Goal: Communication & Community: Answer question/provide support

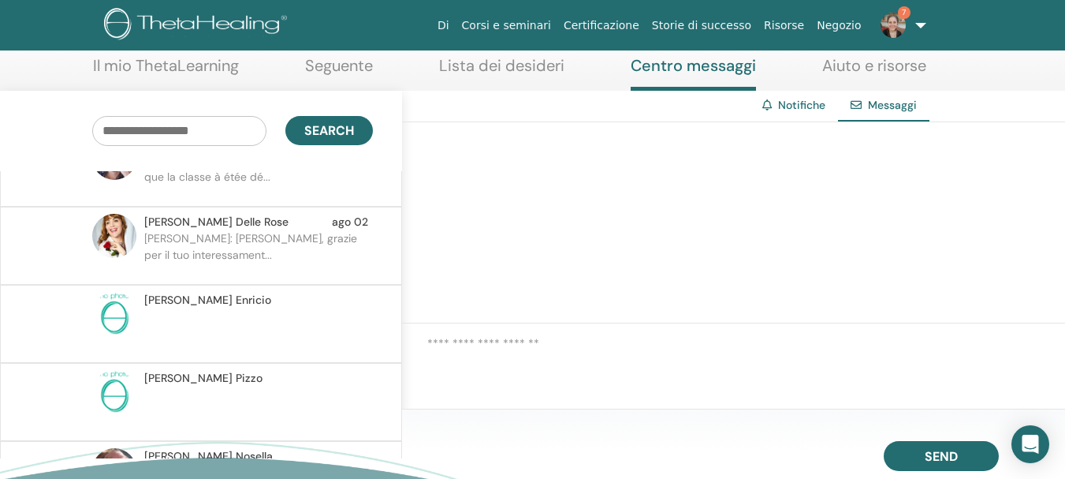
scroll to position [95, 0]
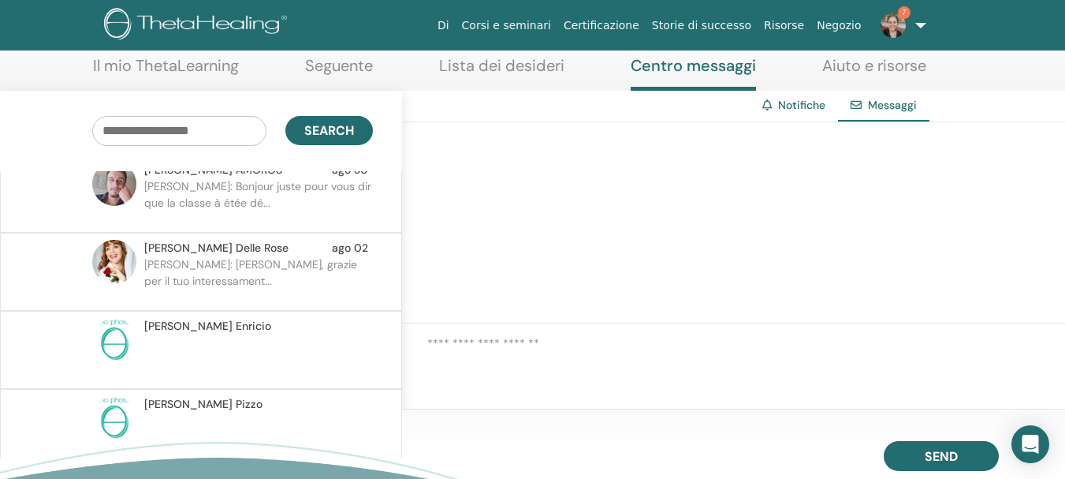
click at [299, 262] on p "Barbara: Buongiorno Camilla, grazie per il tuo interessament..." at bounding box center [258, 279] width 229 height 47
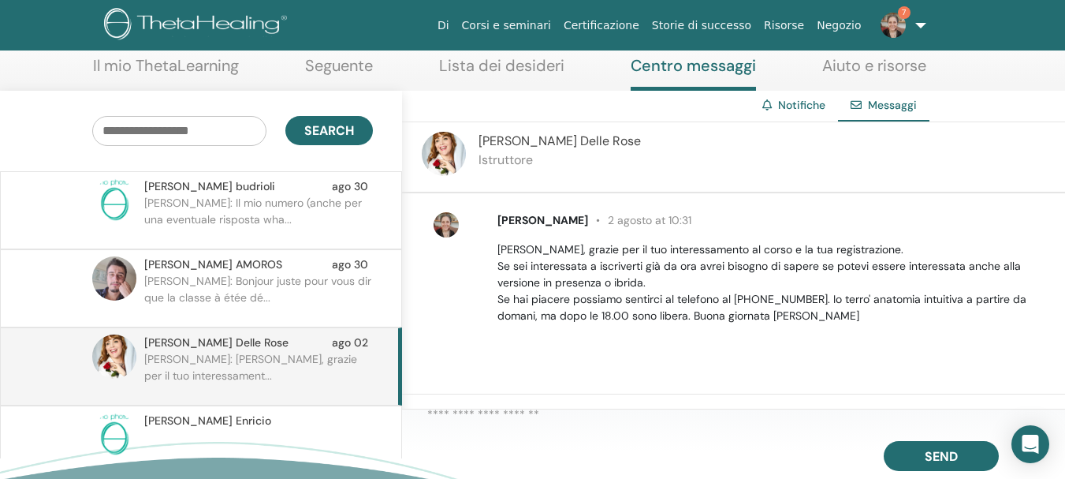
click at [282, 225] on p "roberta: Il mio numero (anche per una eventuale risposta wha..." at bounding box center [258, 218] width 229 height 47
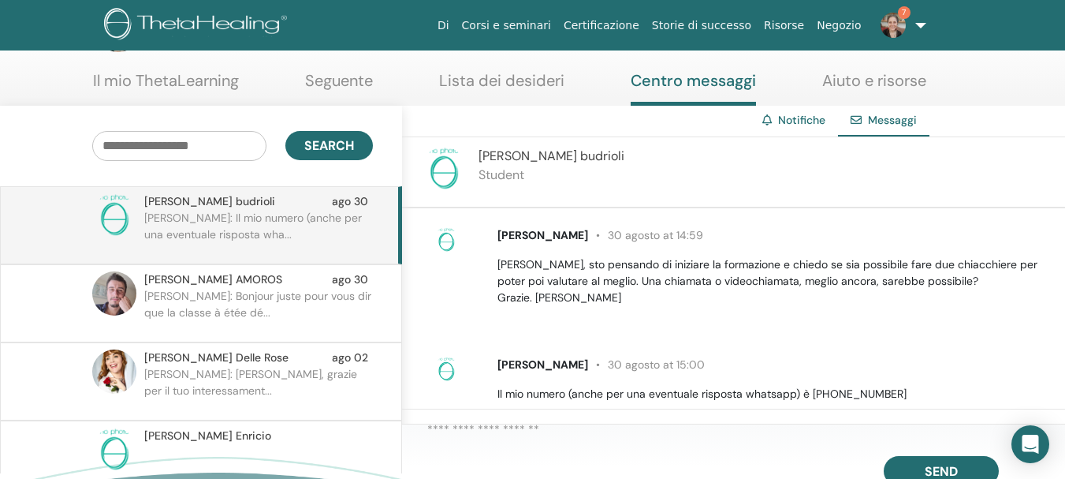
click at [295, 382] on p "Barbara: Buongiorno Camilla, grazie per il tuo interessament..." at bounding box center [258, 389] width 229 height 47
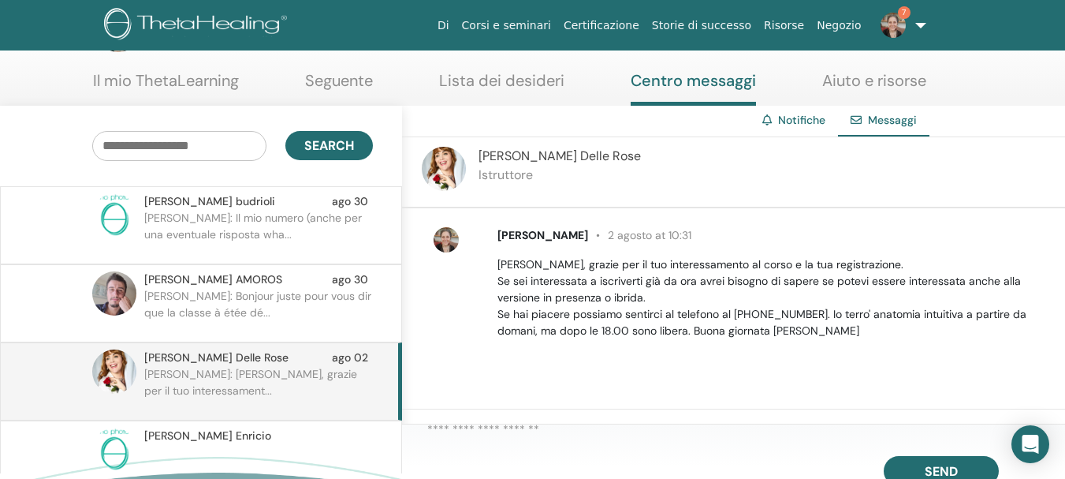
click at [278, 233] on p "roberta: Il mio numero (anche per una eventuale risposta wha..." at bounding box center [258, 233] width 229 height 47
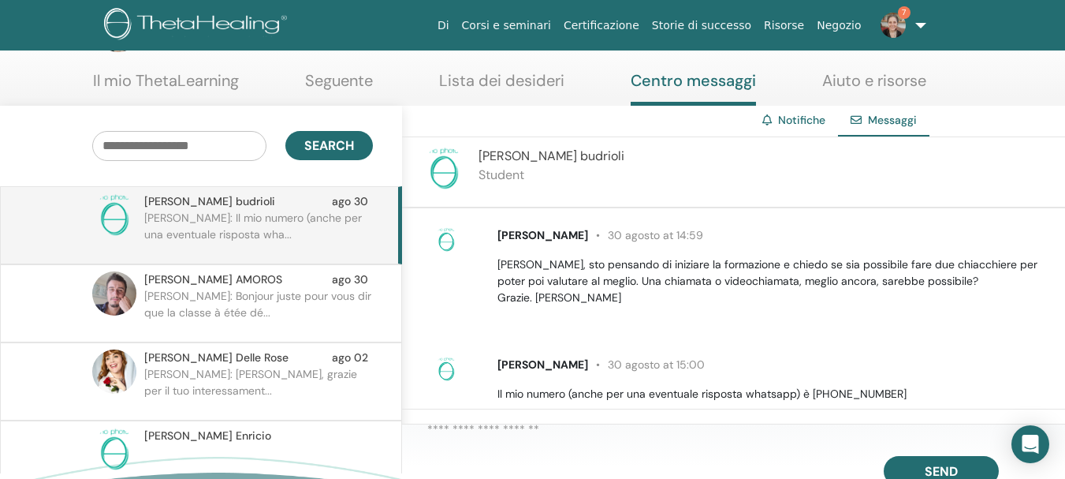
click at [233, 293] on p "Barbara: Bonjour juste pour vous dir que la classe à étée dé..." at bounding box center [258, 311] width 229 height 47
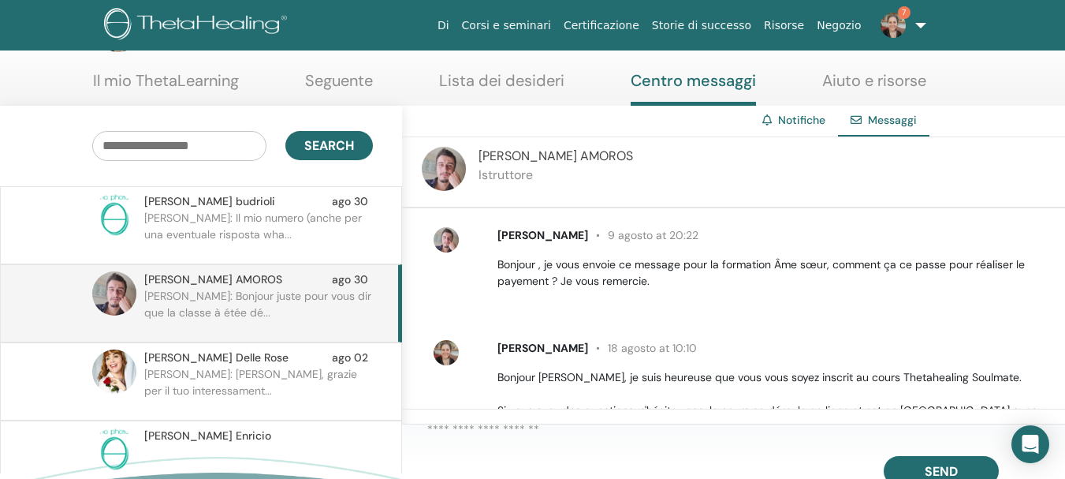
click at [272, 228] on p "roberta: Il mio numero (anche per una eventuale risposta wha..." at bounding box center [258, 233] width 229 height 47
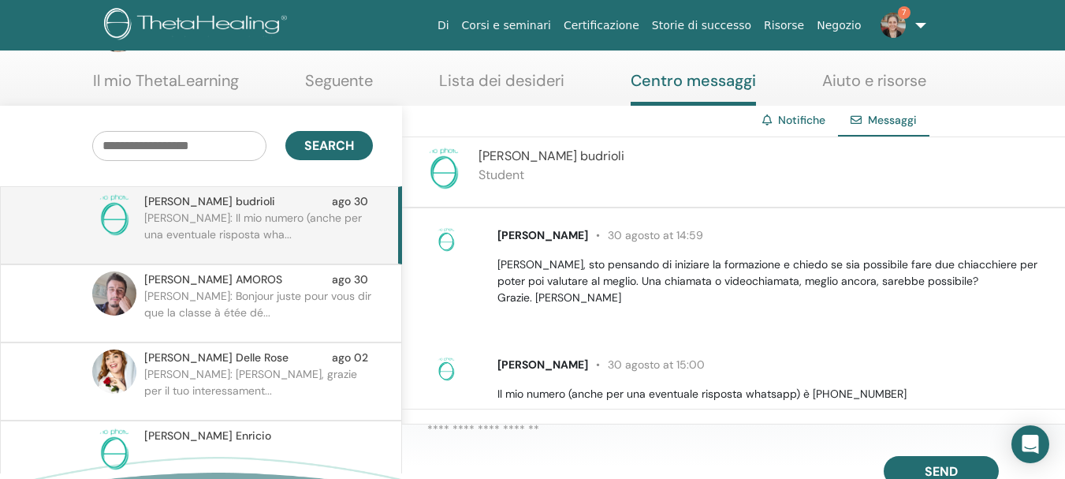
click at [571, 365] on span "roberta budrioli" at bounding box center [543, 364] width 91 height 14
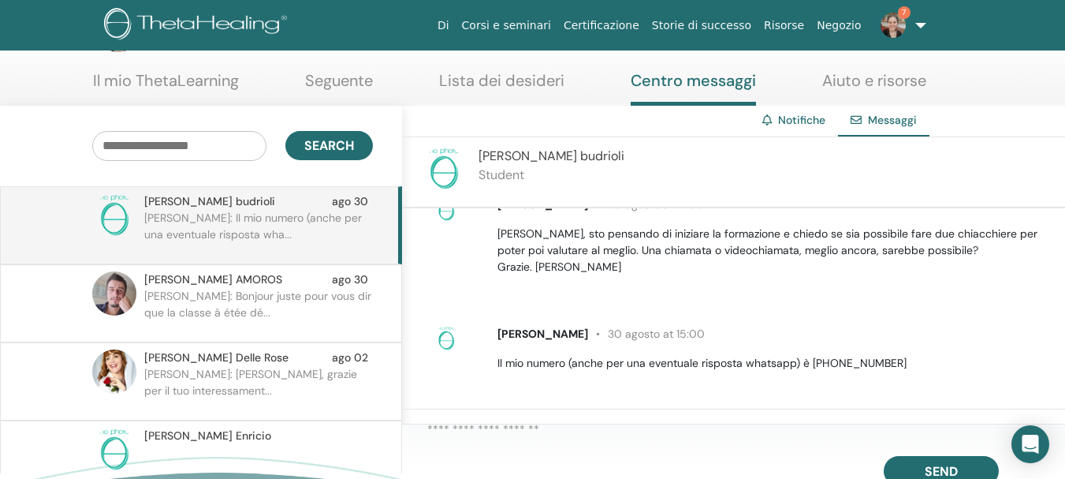
scroll to position [38, 0]
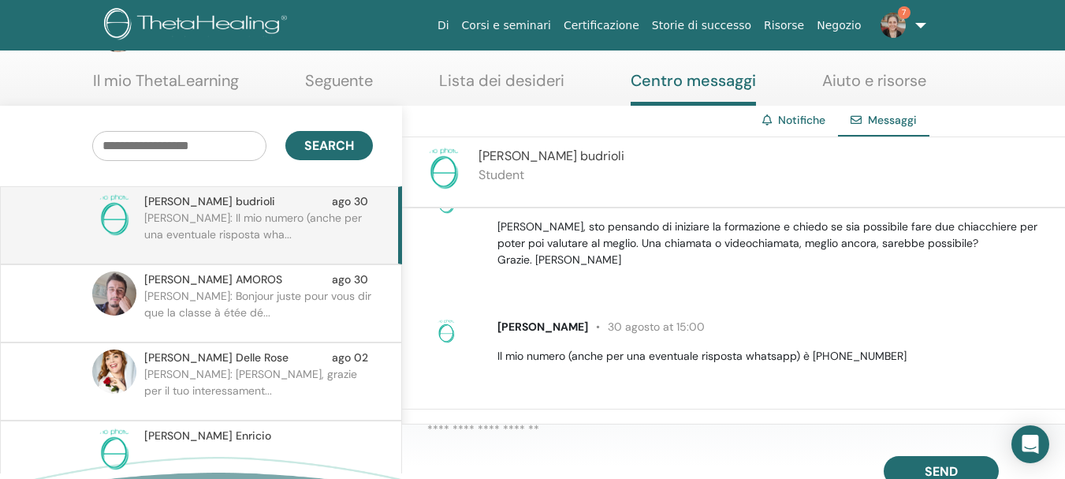
click at [539, 436] on textarea at bounding box center [746, 432] width 638 height 25
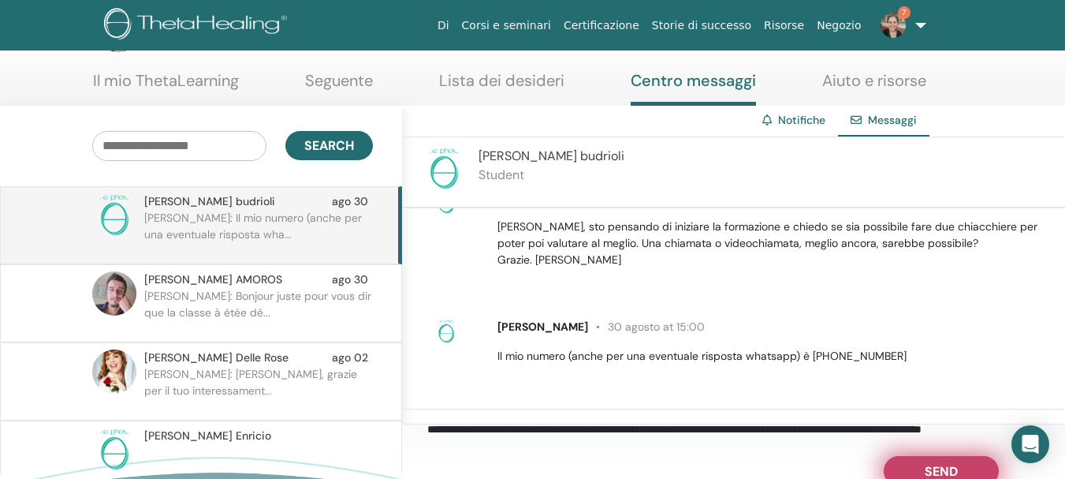
type textarea "**********"
click at [930, 470] on span "Send" at bounding box center [941, 468] width 33 height 11
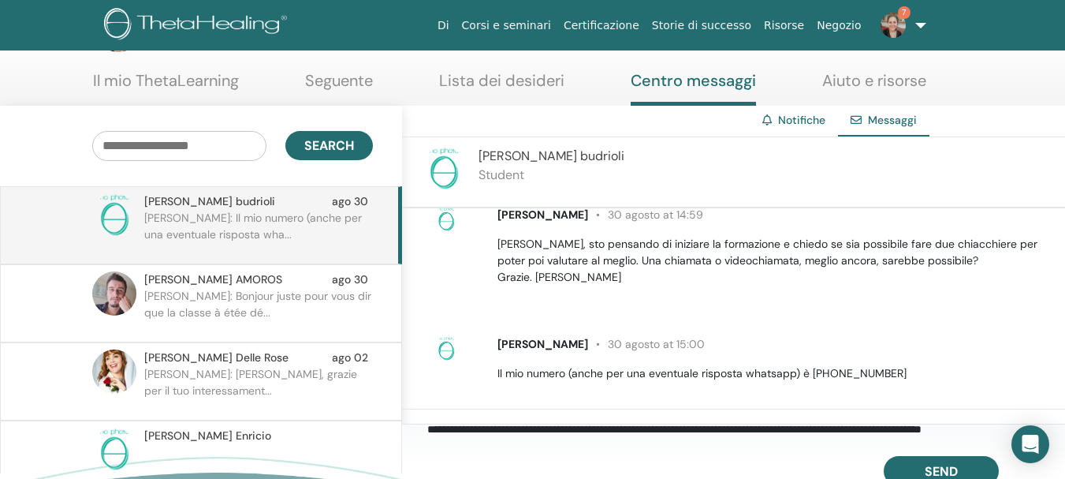
scroll to position [0, 0]
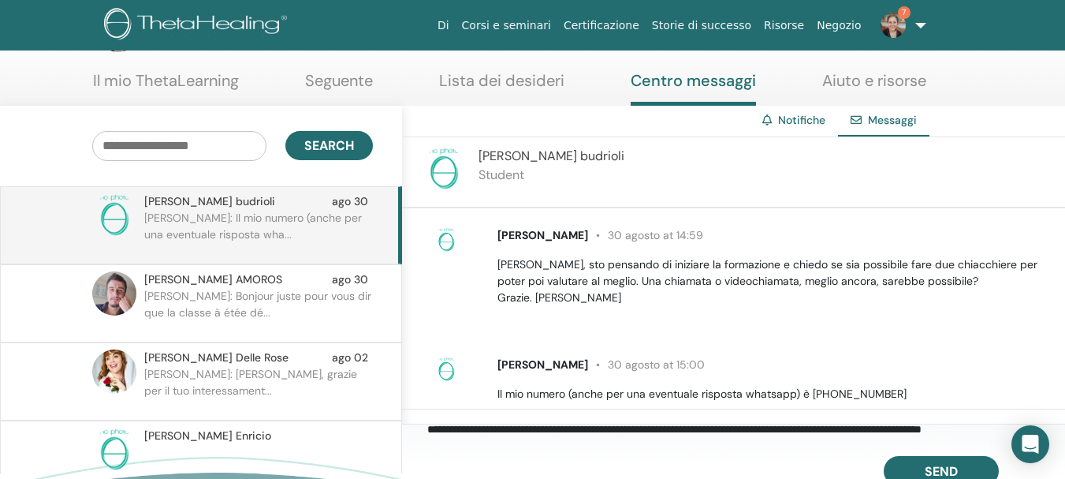
click at [878, 91] on link "Aiuto e risorse" at bounding box center [874, 86] width 104 height 31
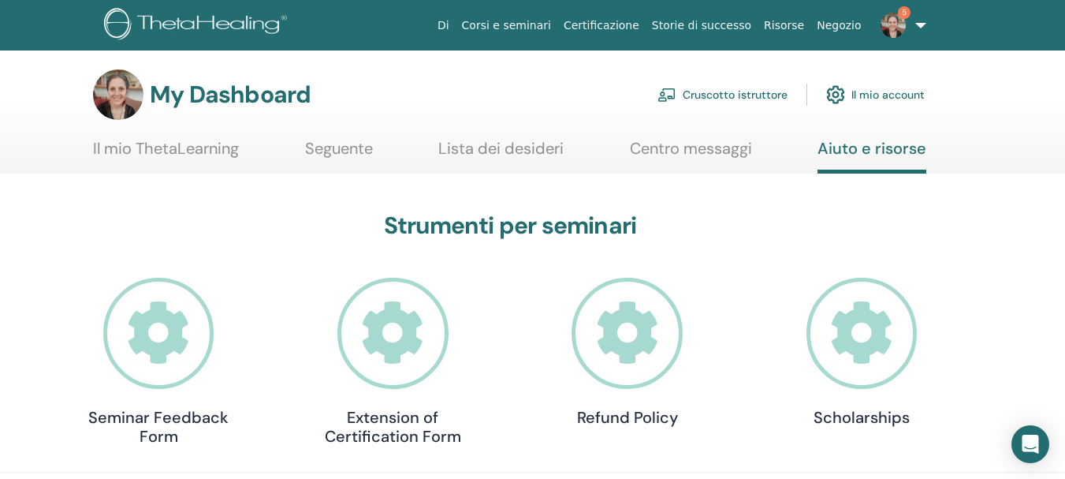
click at [892, 20] on img at bounding box center [893, 25] width 25 height 25
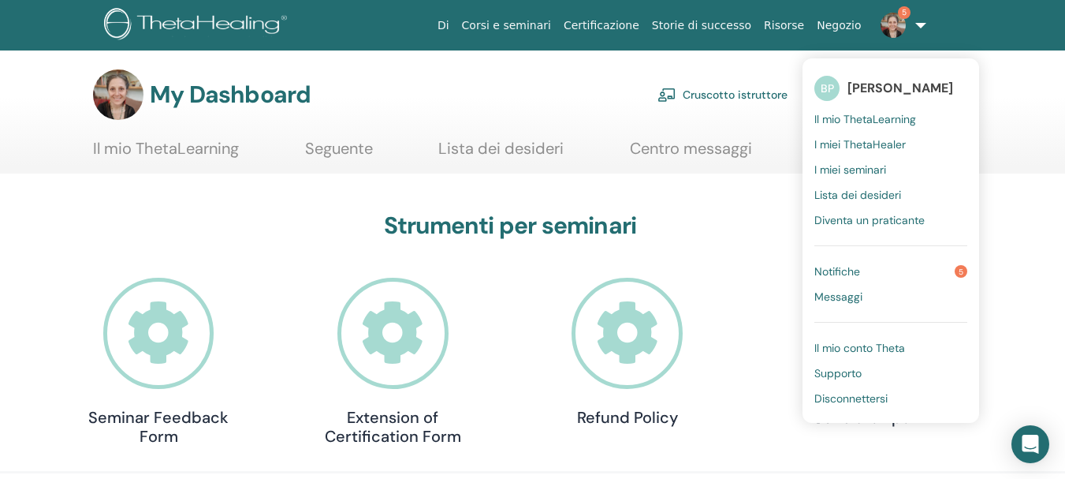
click at [840, 265] on span "Notifiche" at bounding box center [838, 271] width 46 height 14
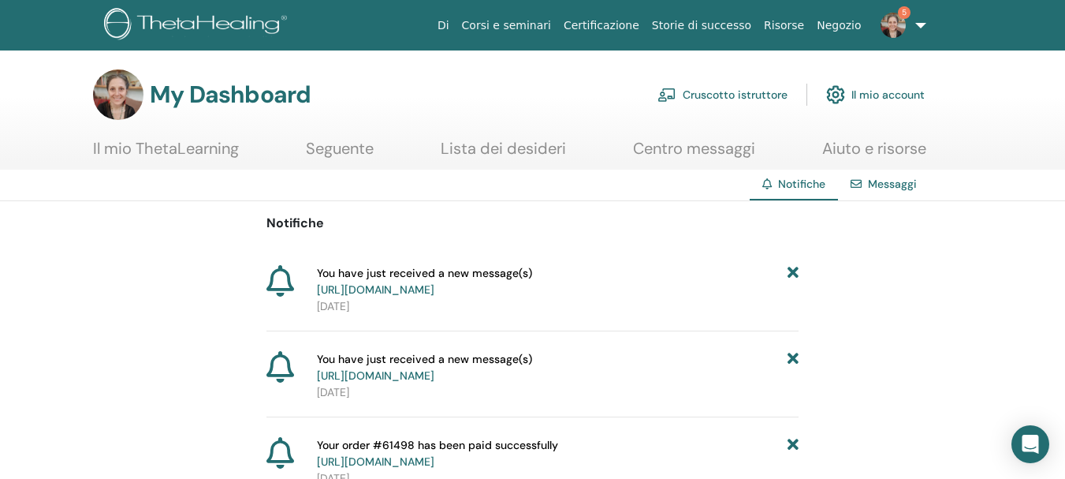
click at [137, 140] on link "Il mio ThetaLearning" at bounding box center [166, 154] width 146 height 31
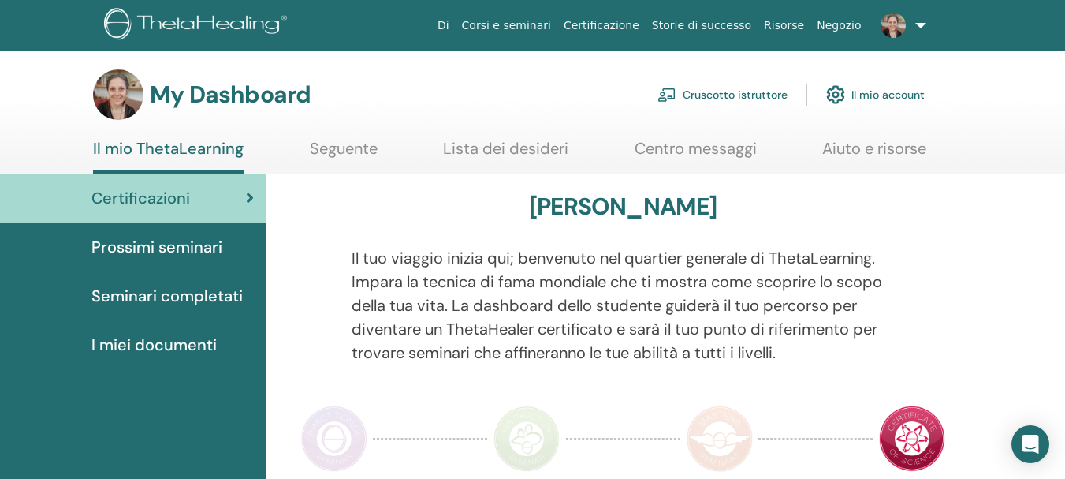
click at [705, 95] on link "Cruscotto istruttore" at bounding box center [723, 94] width 130 height 35
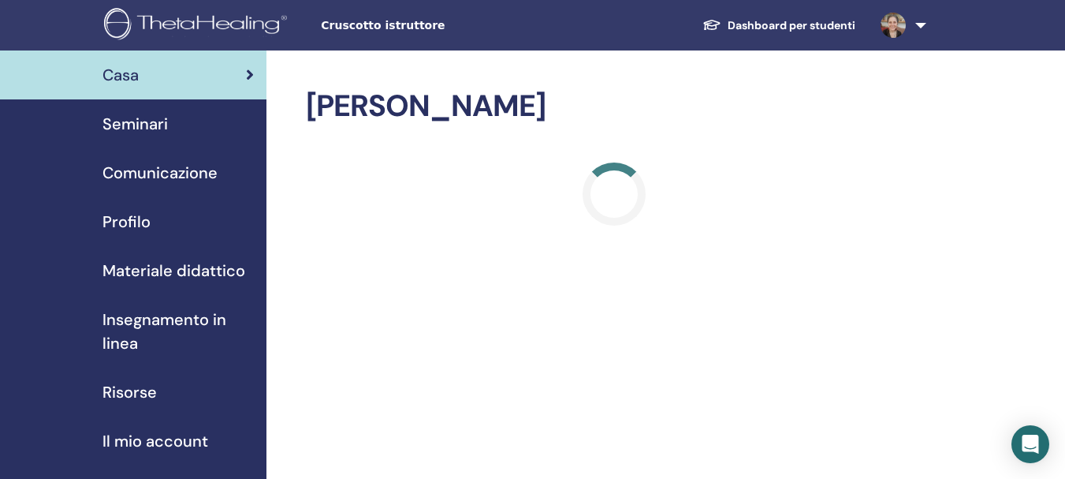
click at [163, 278] on span "Materiale didattico" at bounding box center [174, 271] width 143 height 24
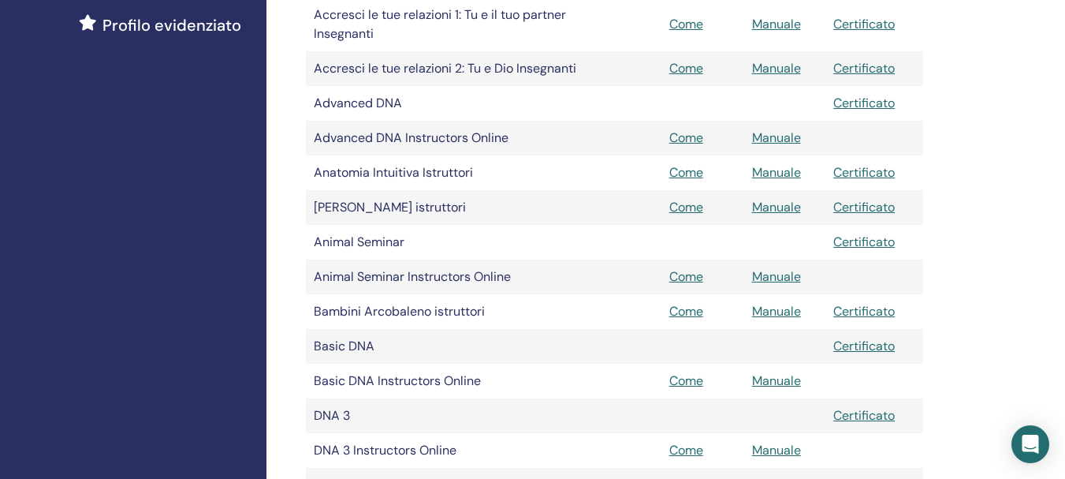
scroll to position [479, 0]
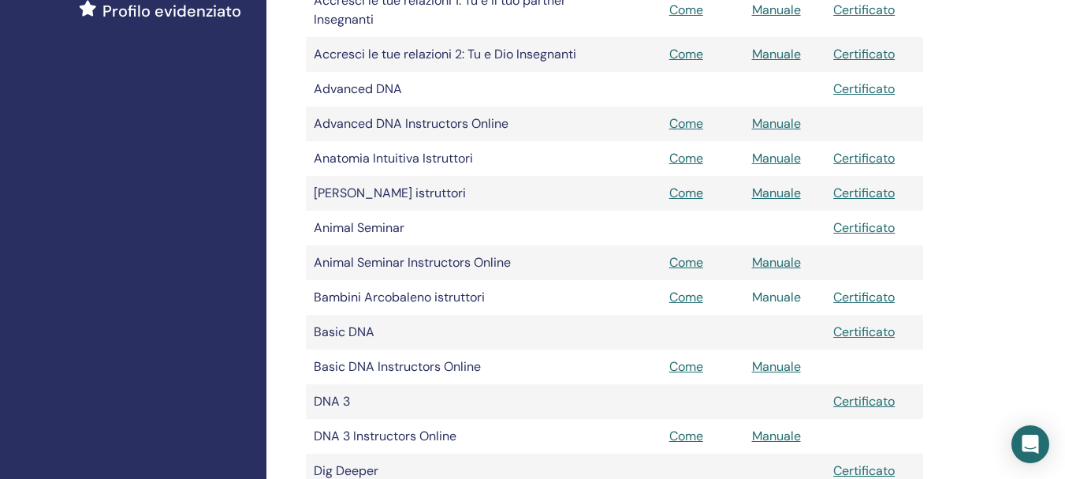
click at [772, 299] on link "Manuale" at bounding box center [776, 297] width 49 height 17
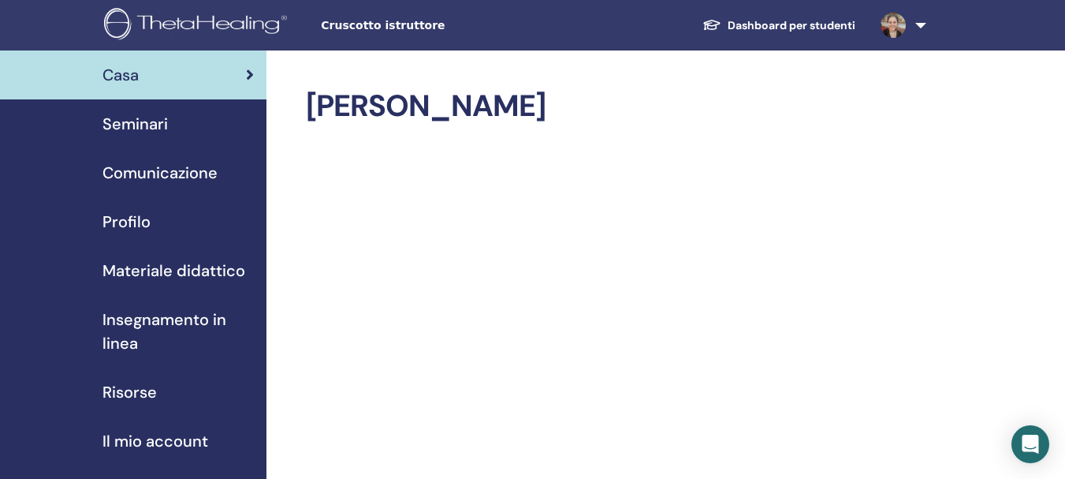
click at [140, 274] on span "Materiale didattico" at bounding box center [174, 271] width 143 height 24
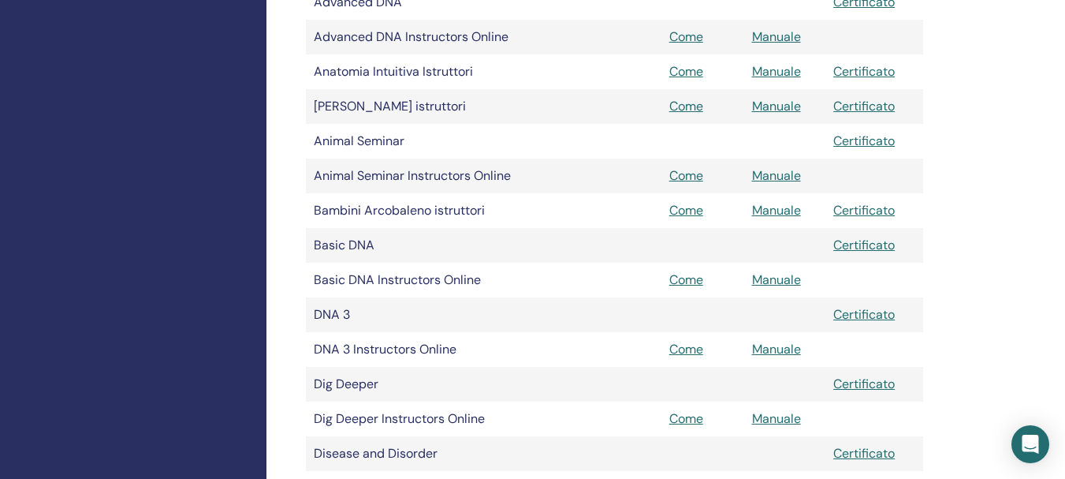
scroll to position [571, 0]
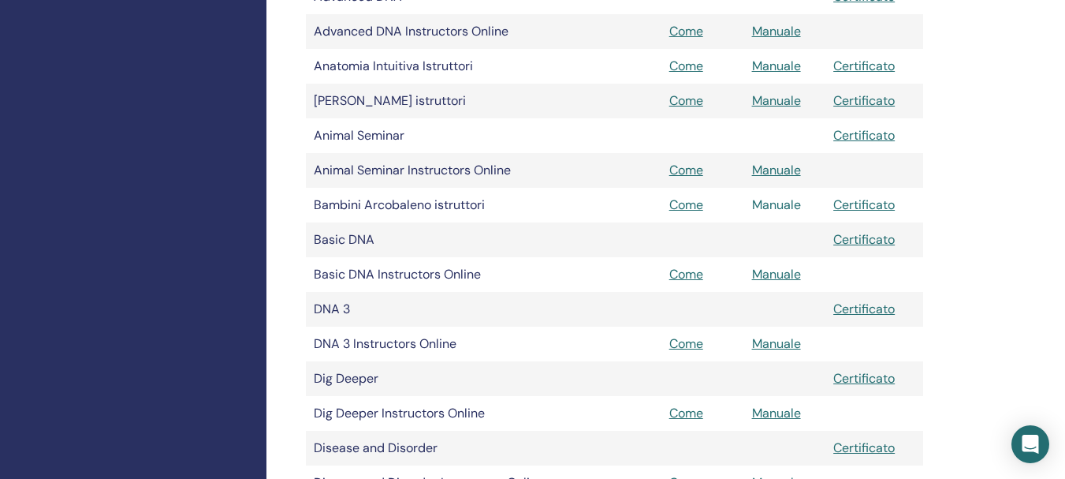
click at [762, 205] on link "Manuale" at bounding box center [776, 204] width 49 height 17
